Goal: Find specific page/section: Locate a particular part of the current website

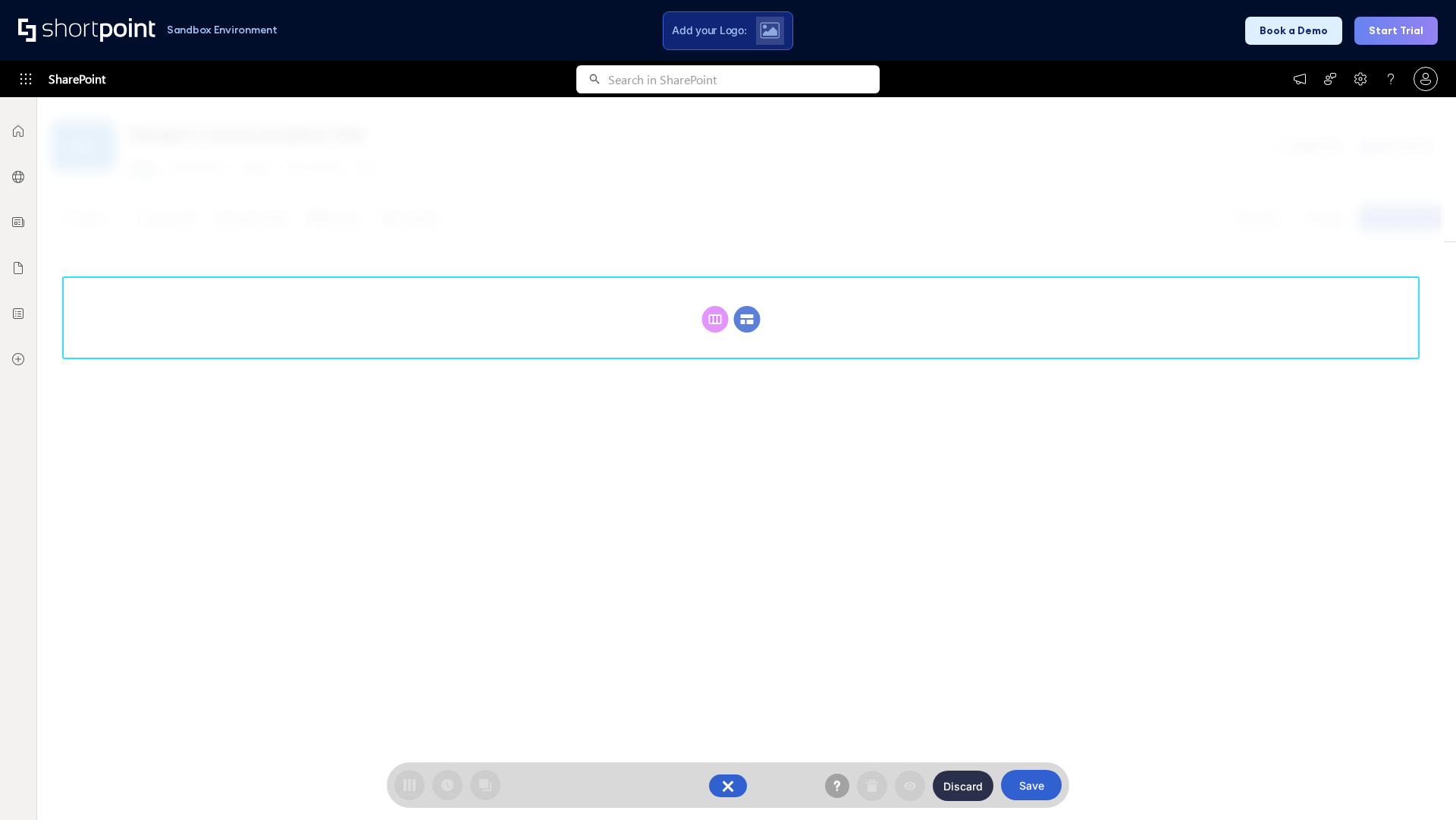
scroll to position [209, 0]
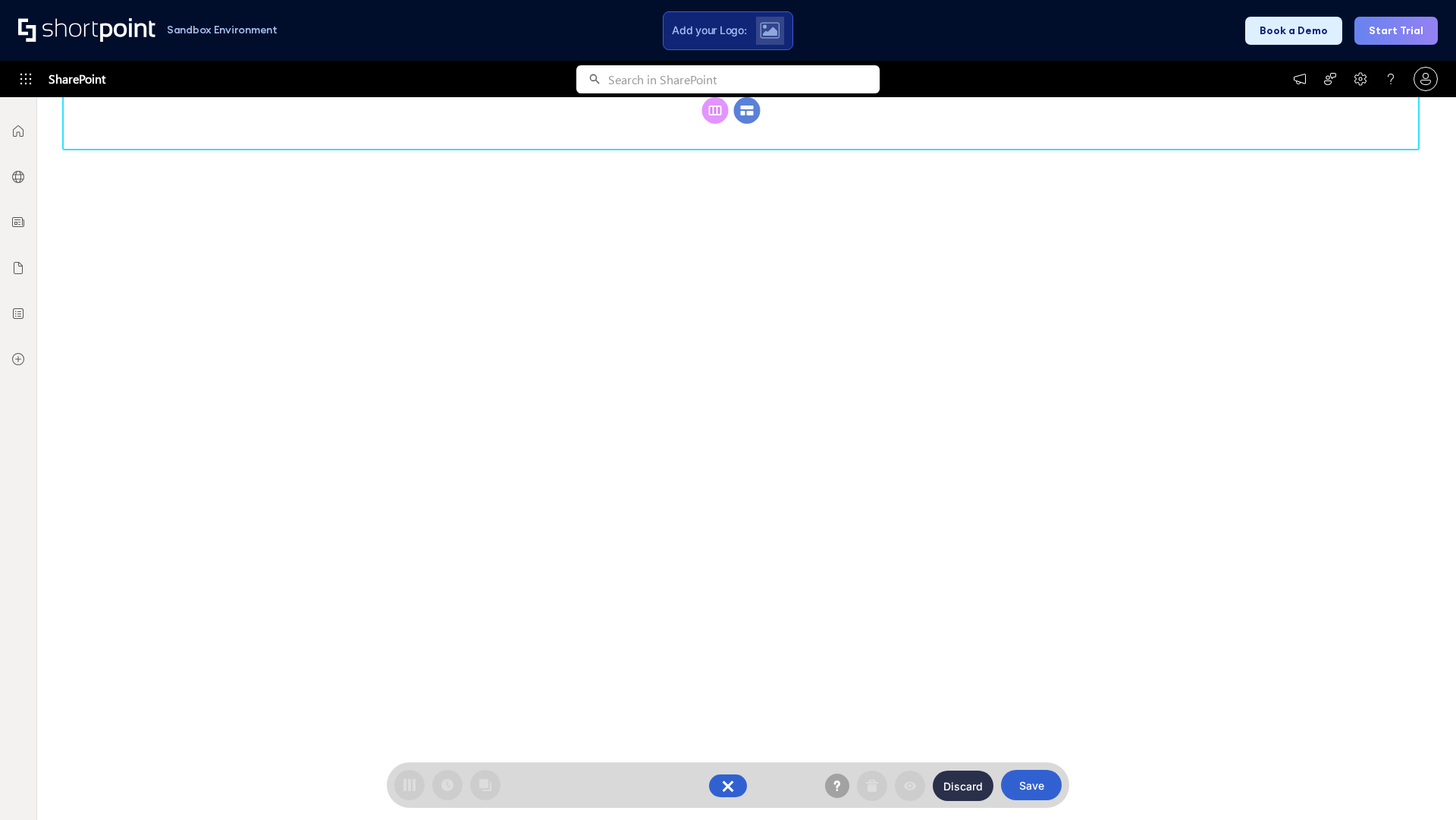
click at [747, 124] on circle at bounding box center [747, 110] width 27 height 27
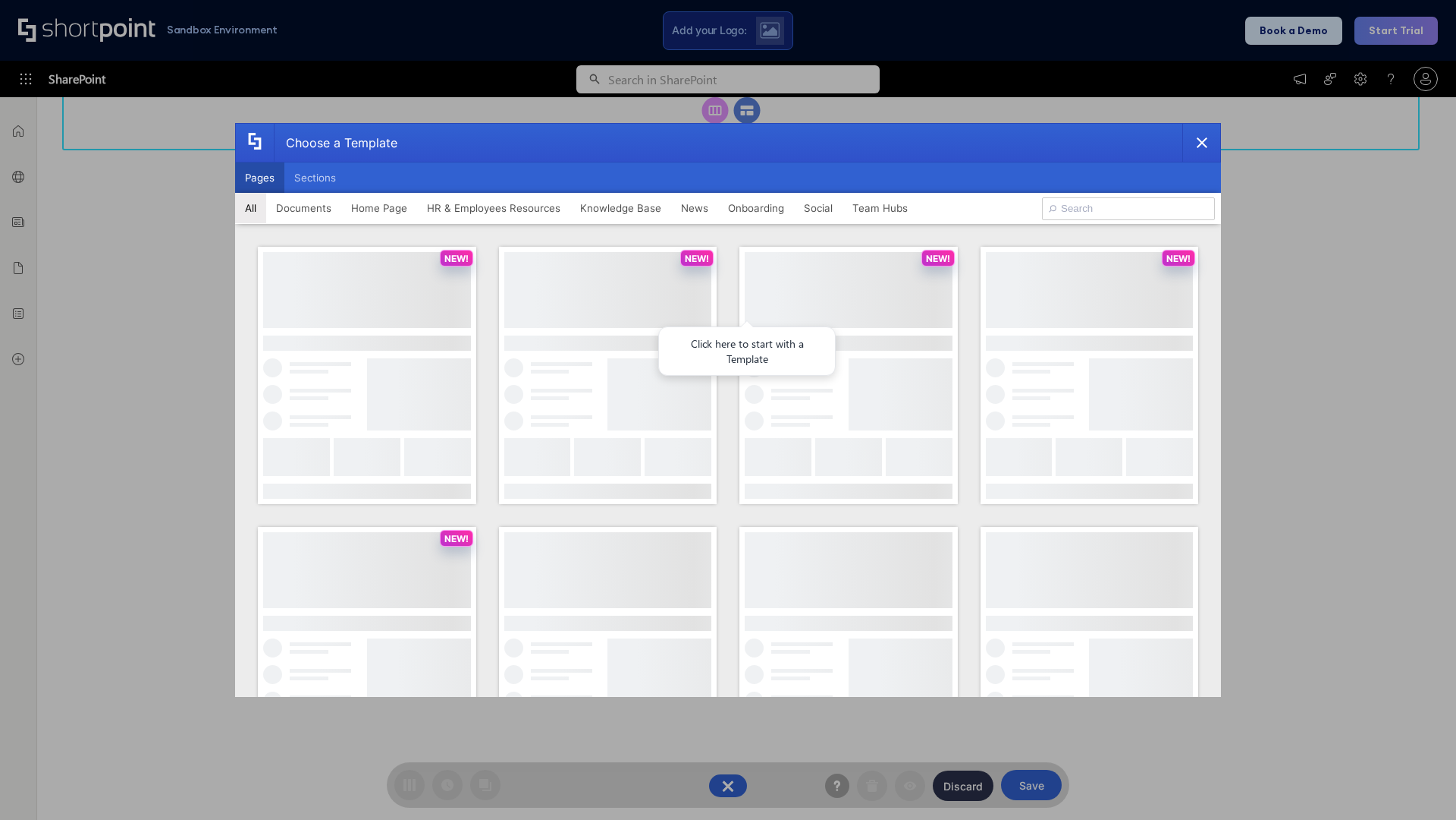
scroll to position [0, 0]
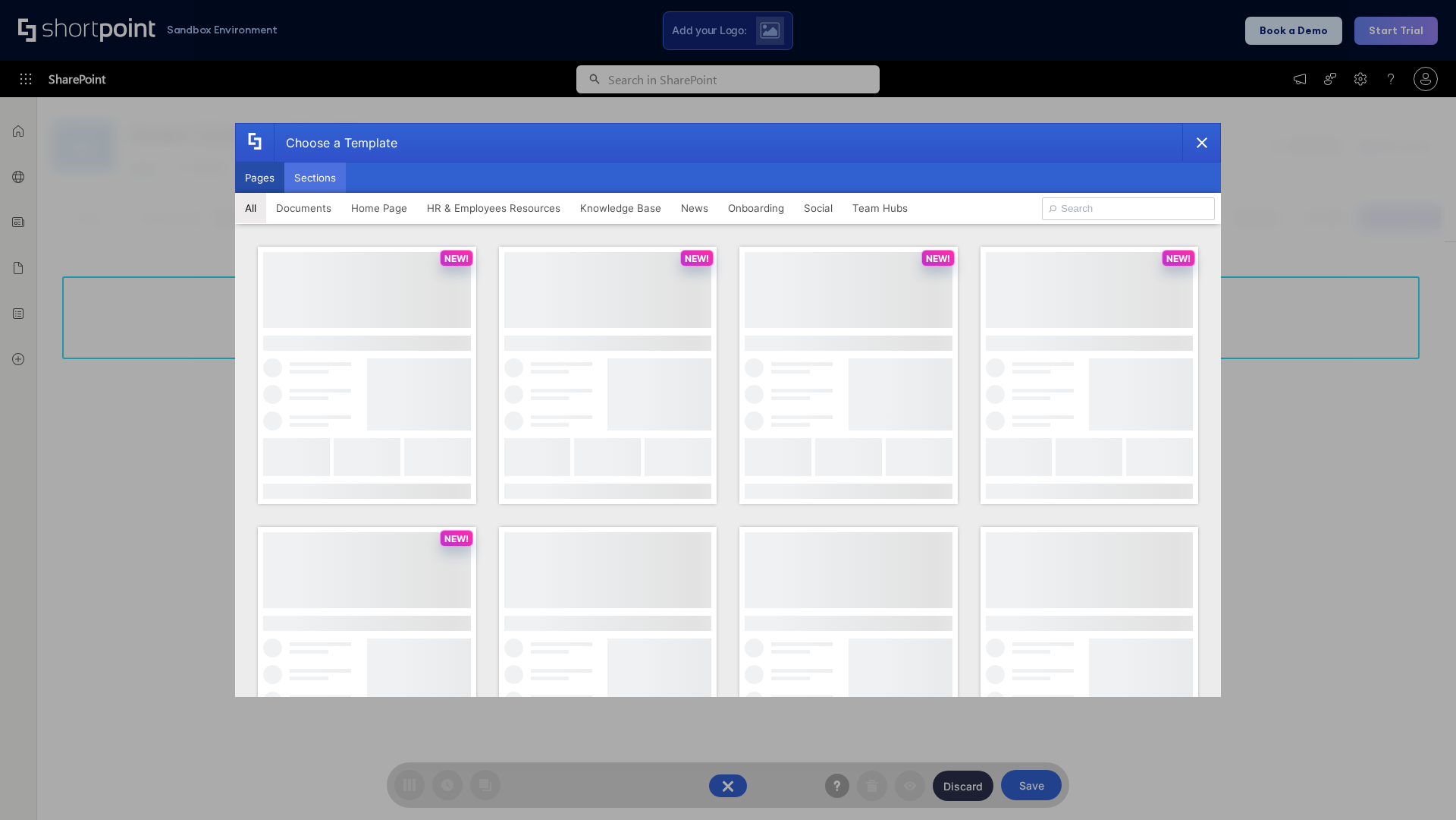
click at [314, 178] on button "Sections" at bounding box center [315, 178] width 62 height 30
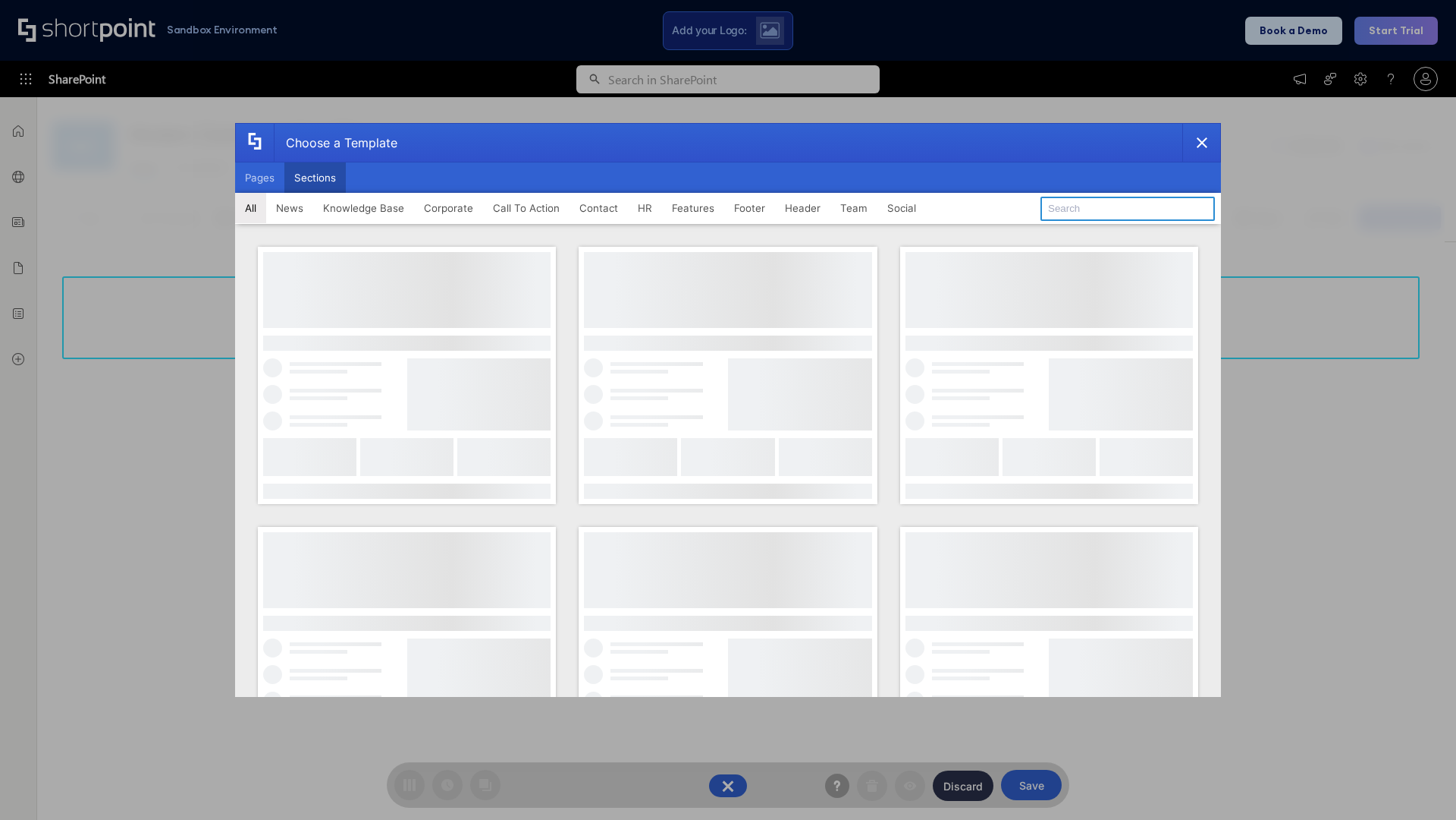
type input "Footer 6"
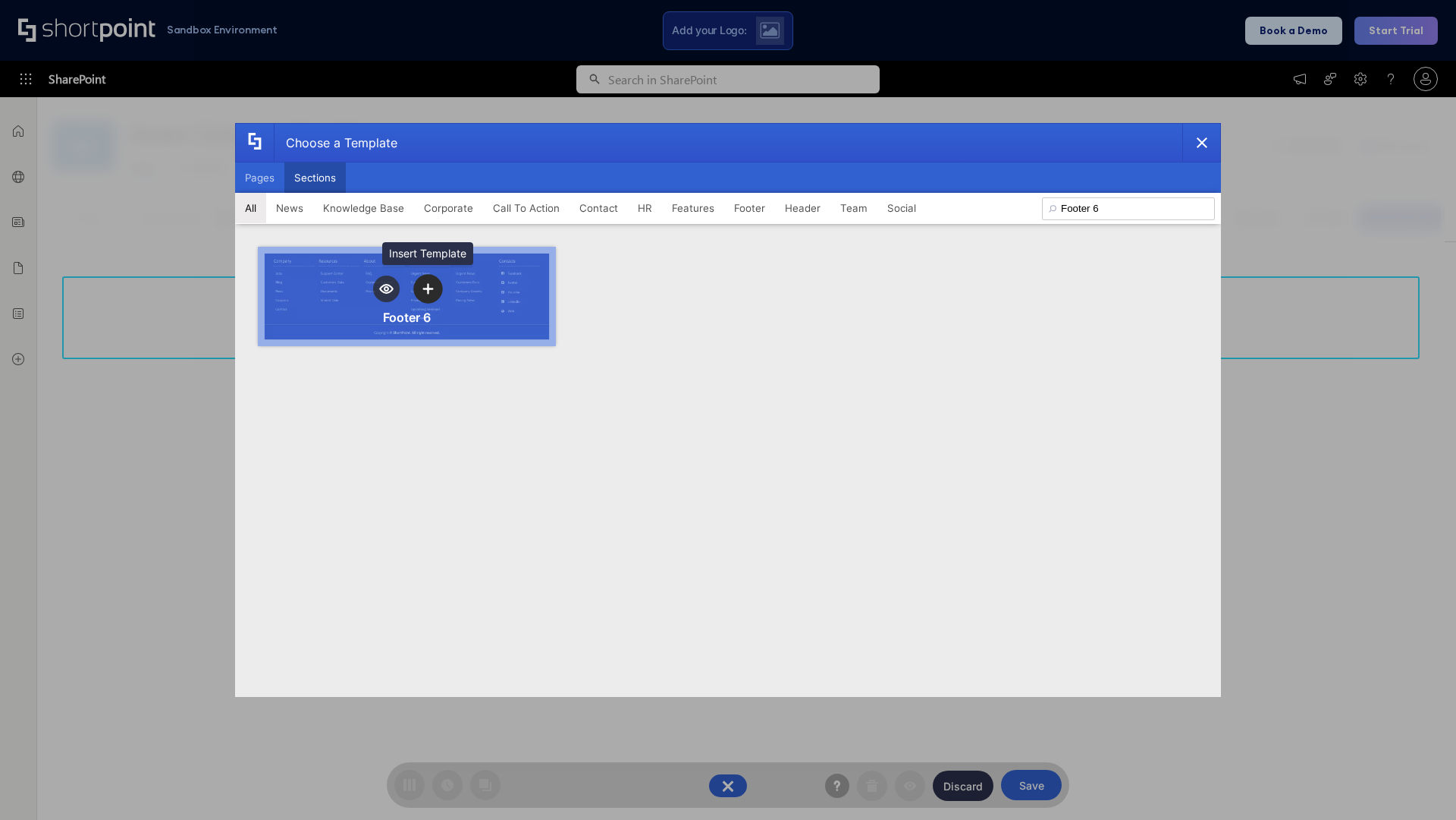
click at [428, 288] on icon "template selector" at bounding box center [428, 289] width 11 height 11
